Goal: Navigation & Orientation: Understand site structure

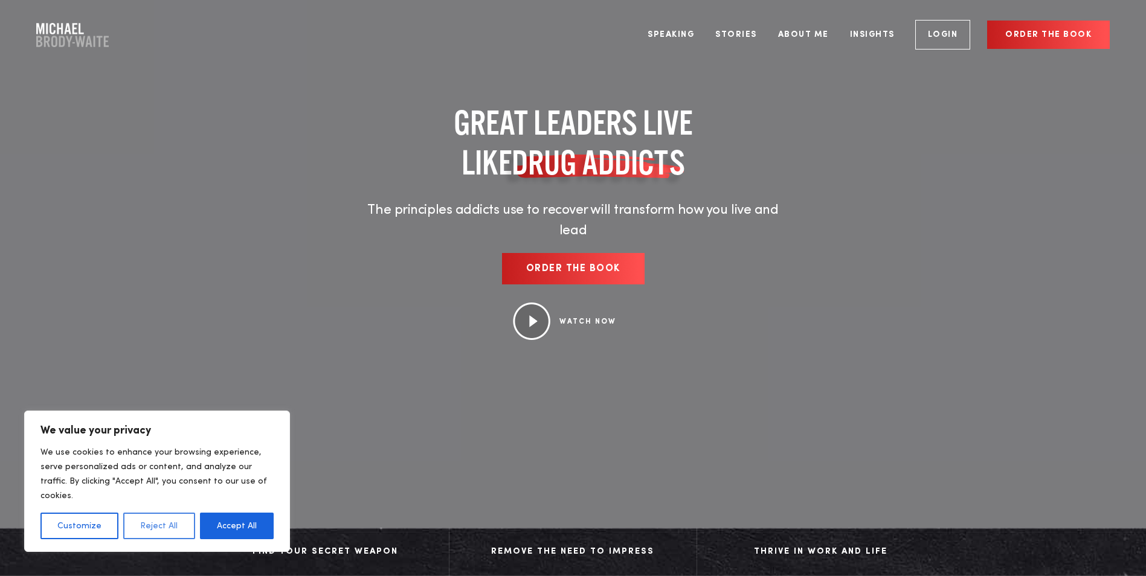
click at [161, 522] on button "Reject All" at bounding box center [158, 526] width 71 height 27
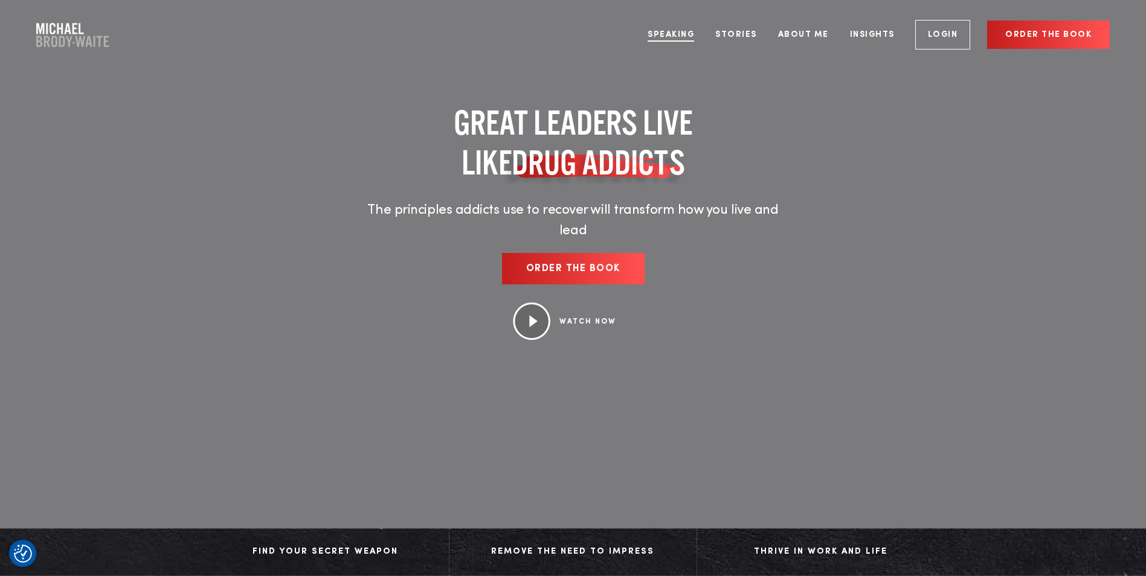
click at [678, 36] on link "Speaking" at bounding box center [670, 34] width 65 height 45
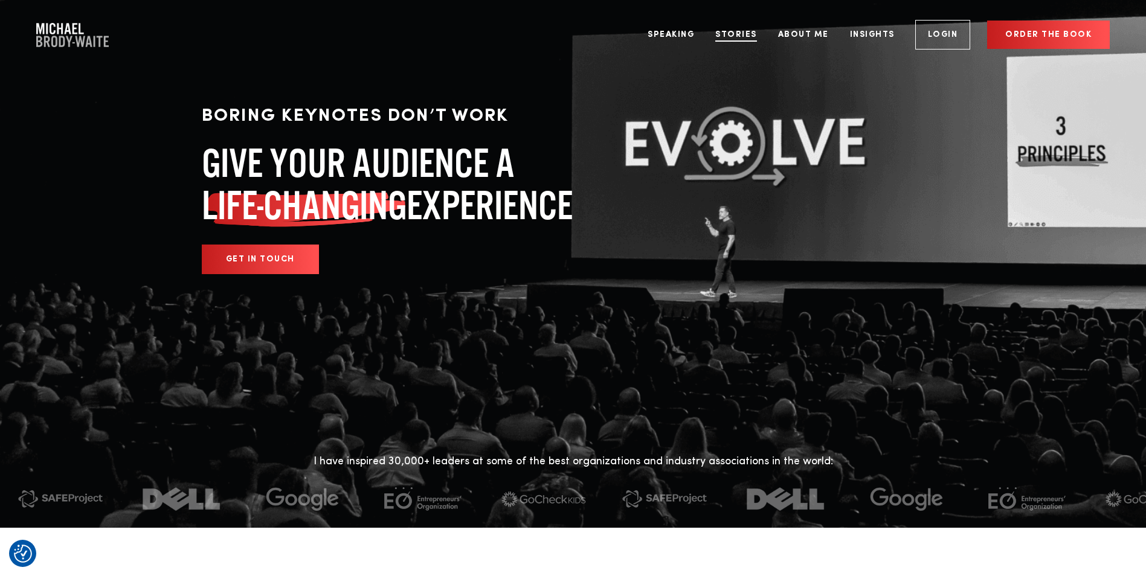
click at [736, 27] on link "Stories" at bounding box center [736, 34] width 60 height 45
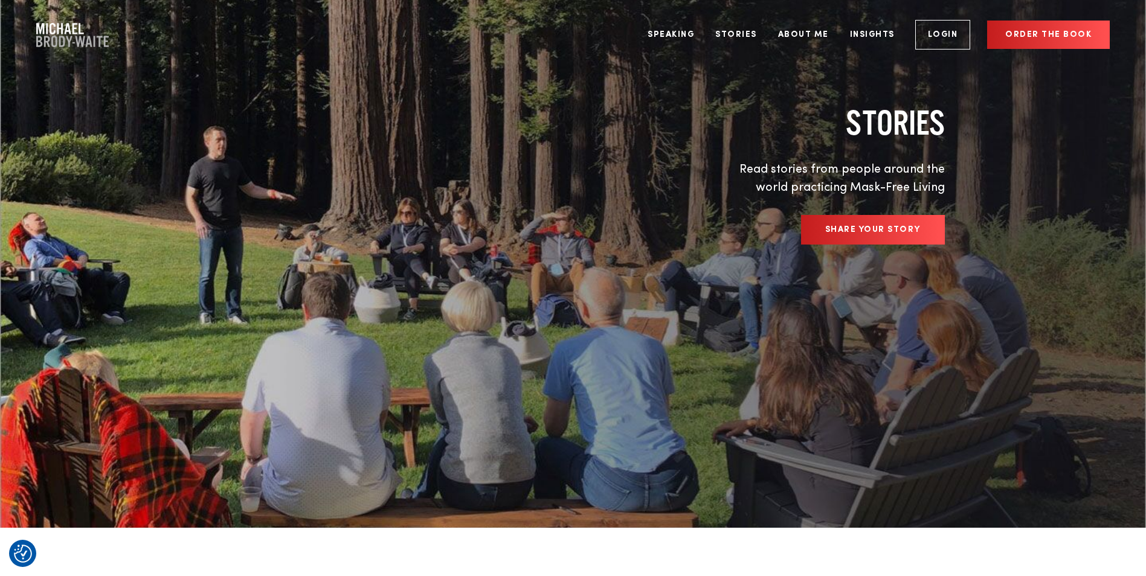
click at [795, 40] on link "About Me" at bounding box center [803, 34] width 69 height 45
